Goal: Navigation & Orientation: Find specific page/section

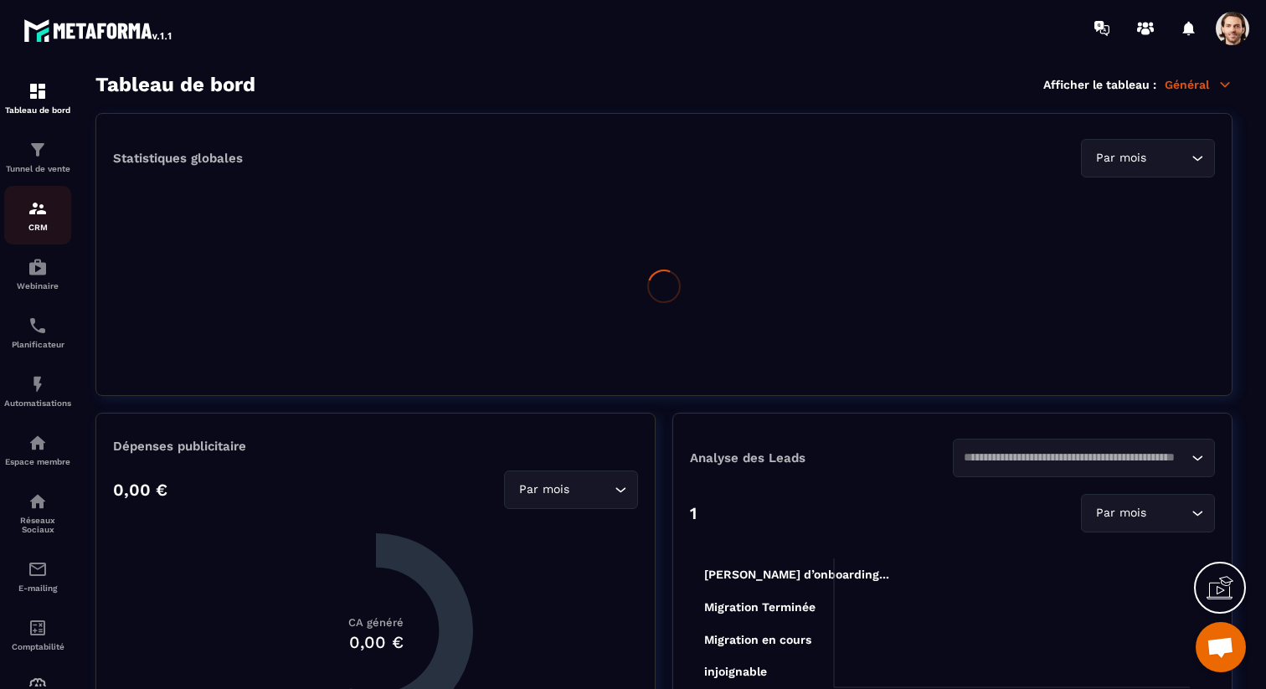
click at [50, 217] on div "CRM" at bounding box center [37, 214] width 67 height 33
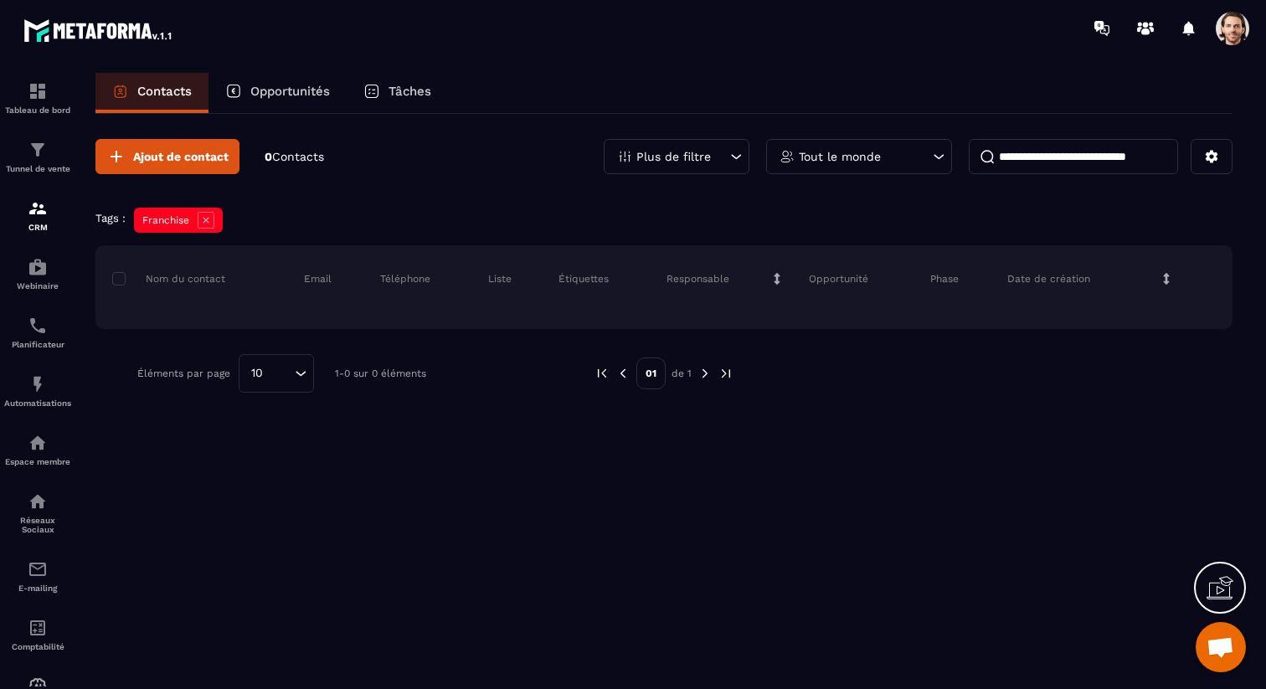
click at [203, 221] on icon at bounding box center [206, 220] width 17 height 17
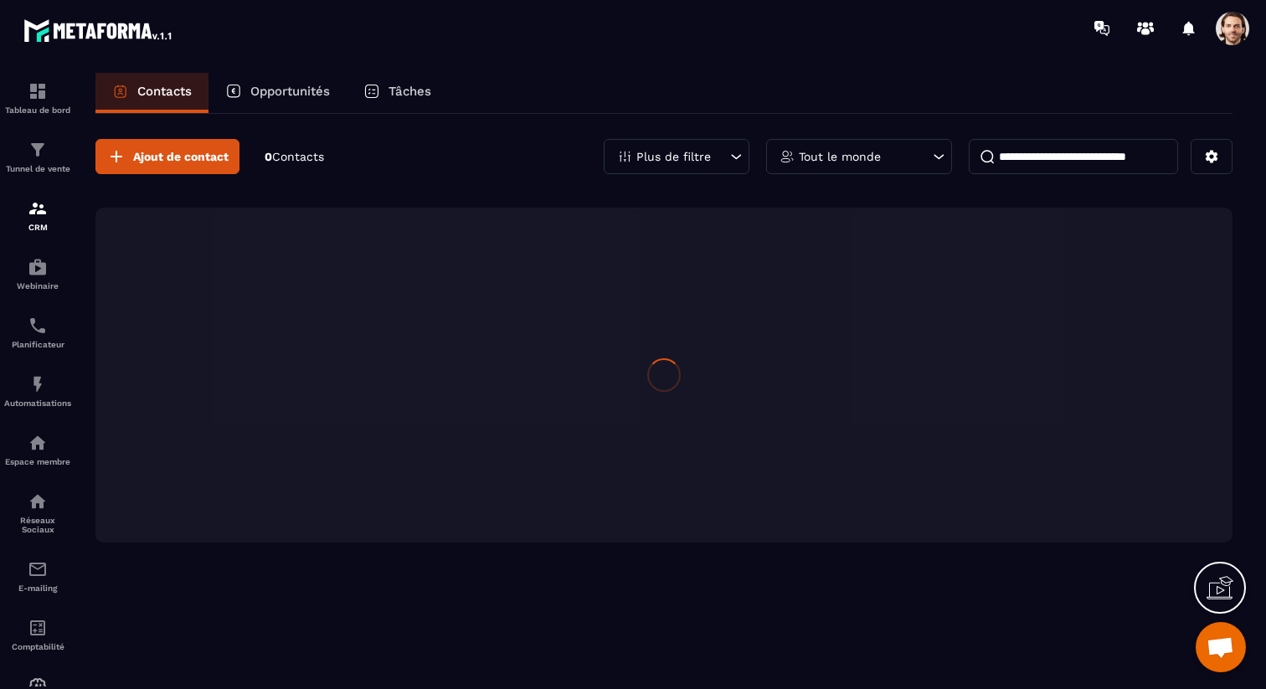
click at [410, 85] on p "Tâches" at bounding box center [409, 91] width 43 height 15
